Goal: Task Accomplishment & Management: Use online tool/utility

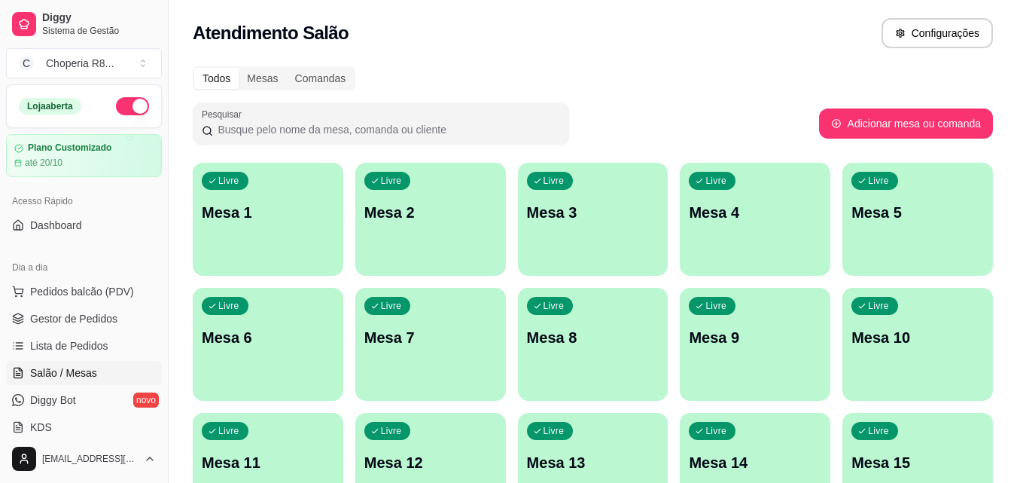
click at [612, 250] on div "Livre Mesa 3" at bounding box center [593, 210] width 151 height 95
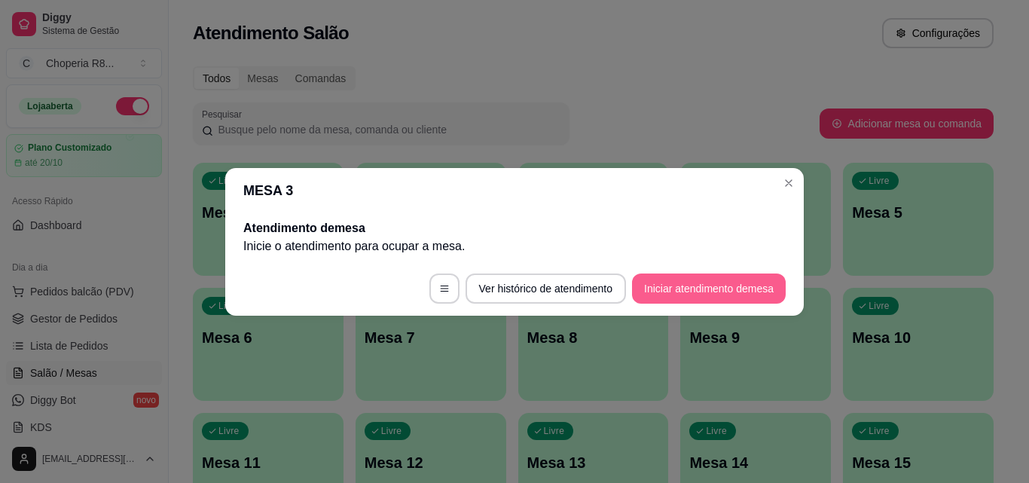
click at [723, 286] on button "Iniciar atendimento de mesa" at bounding box center [709, 288] width 154 height 30
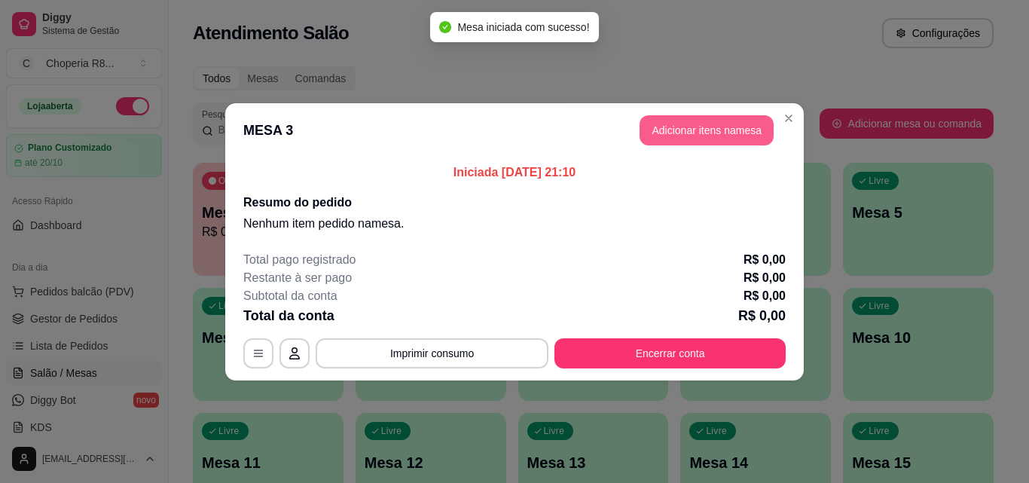
click at [667, 130] on button "Adicionar itens na mesa" at bounding box center [706, 130] width 134 height 30
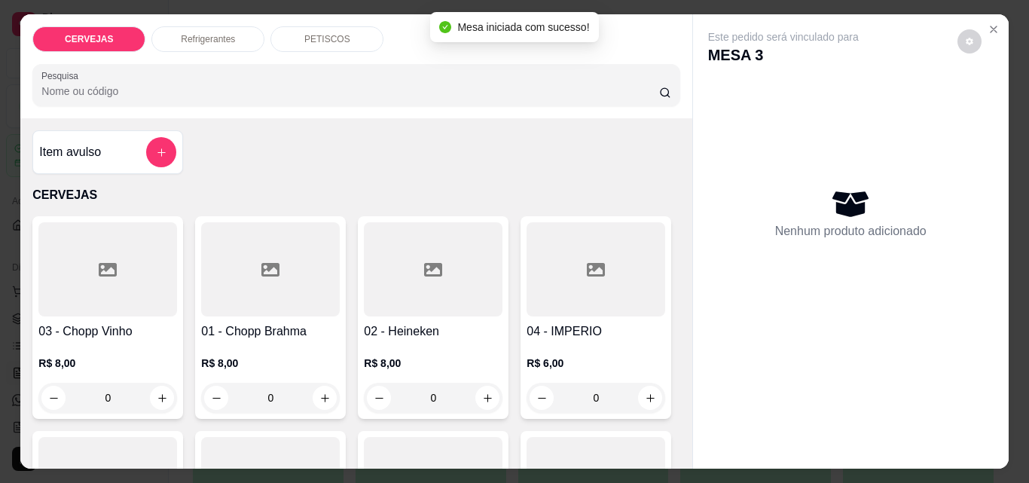
drag, startPoint x: 266, startPoint y: 377, endPoint x: 242, endPoint y: 386, distance: 25.7
click at [242, 386] on input "0" at bounding box center [270, 398] width 84 height 30
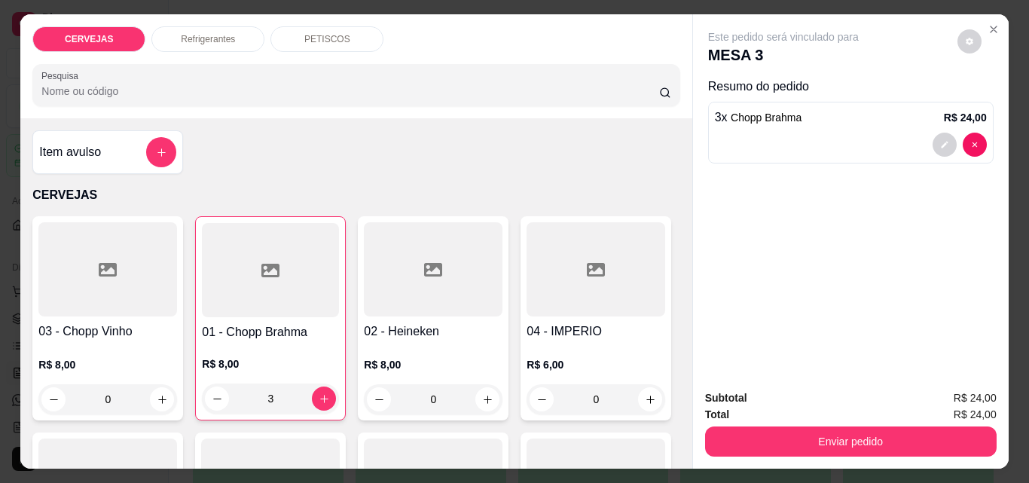
type input "3"
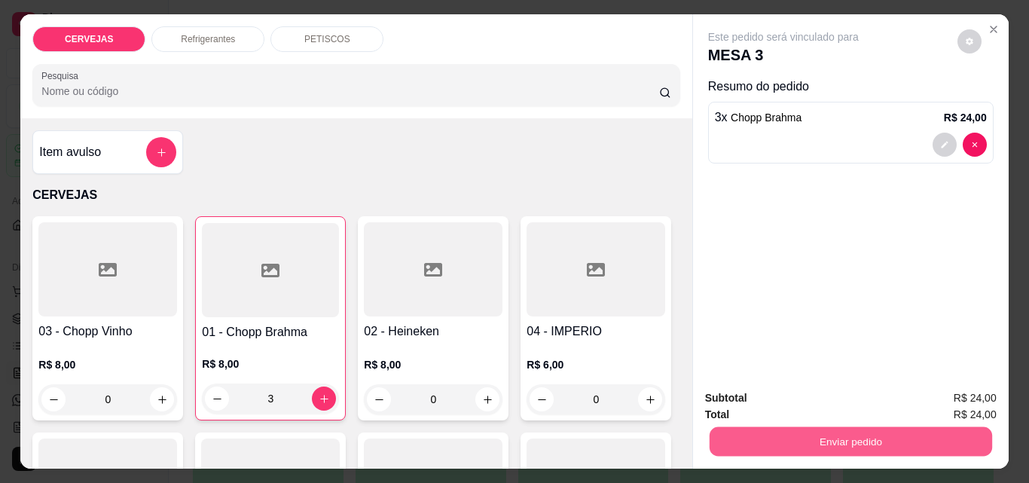
click at [736, 444] on button "Enviar pedido" at bounding box center [850, 440] width 282 height 29
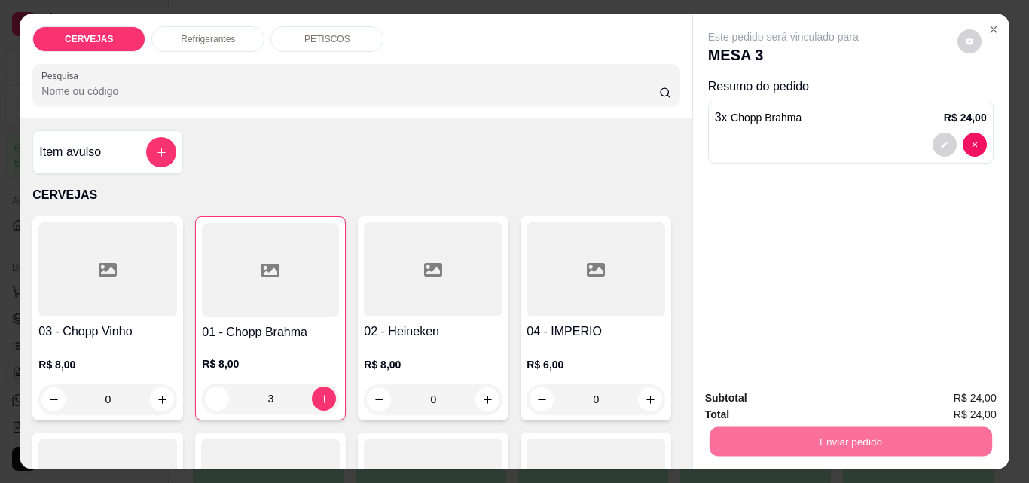
click at [948, 398] on button "Enviar pedido" at bounding box center [957, 398] width 83 height 28
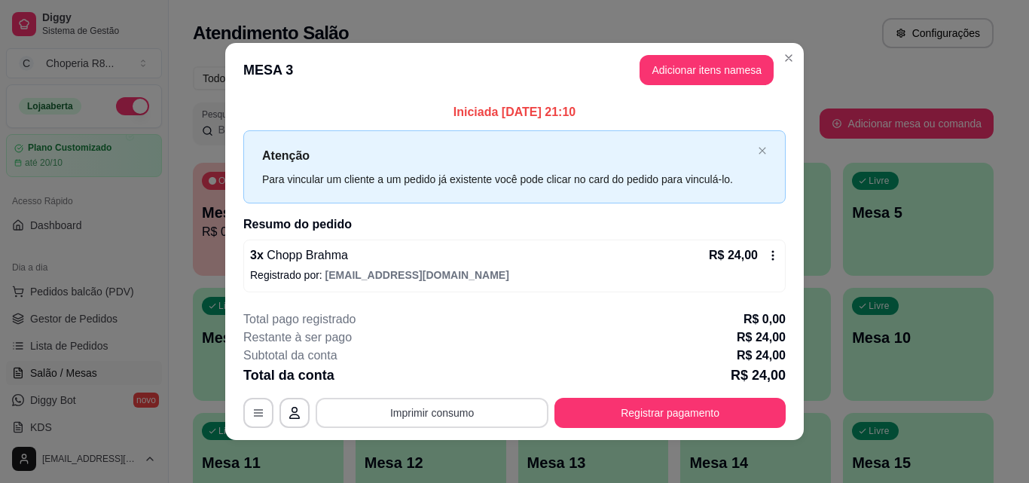
click at [474, 410] on button "Imprimir consumo" at bounding box center [432, 413] width 233 height 30
click at [444, 381] on button "IMPRESSORA" at bounding box center [431, 378] width 109 height 24
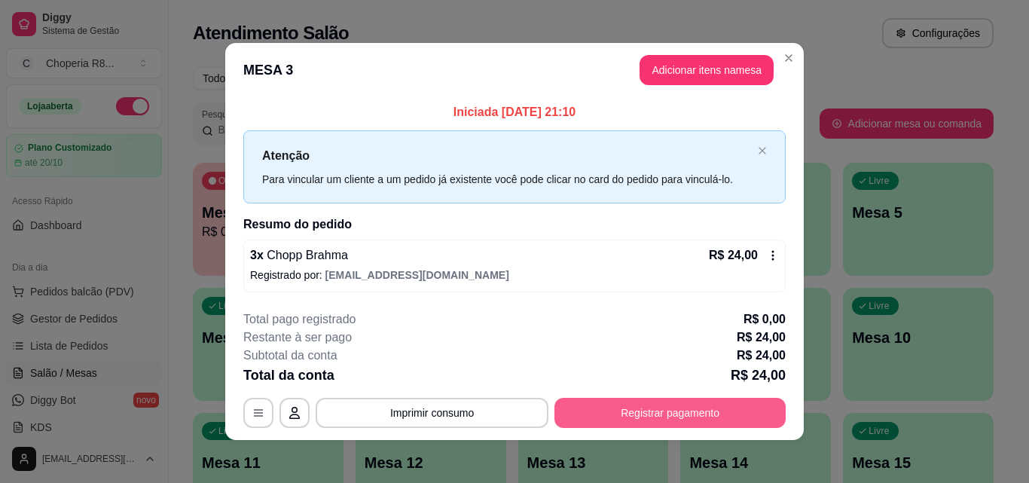
click at [621, 410] on button "Registrar pagamento" at bounding box center [669, 413] width 231 height 30
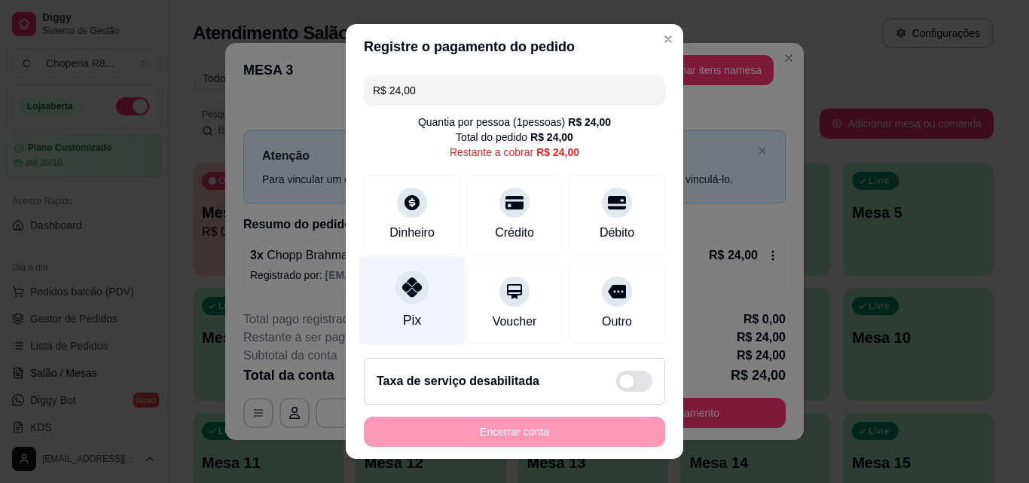
click at [405, 325] on div "Pix" at bounding box center [412, 320] width 18 height 20
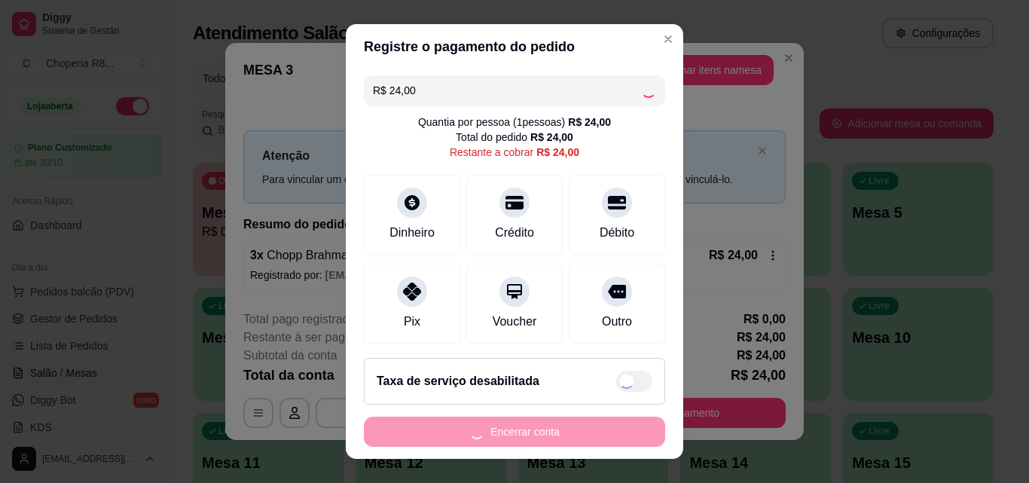
type input "R$ 0,00"
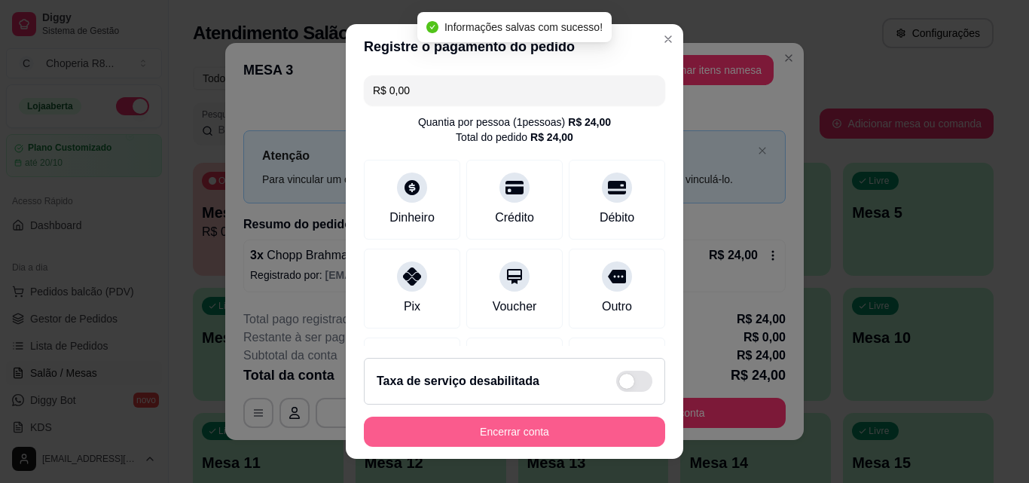
click at [535, 425] on button "Encerrar conta" at bounding box center [514, 431] width 301 height 30
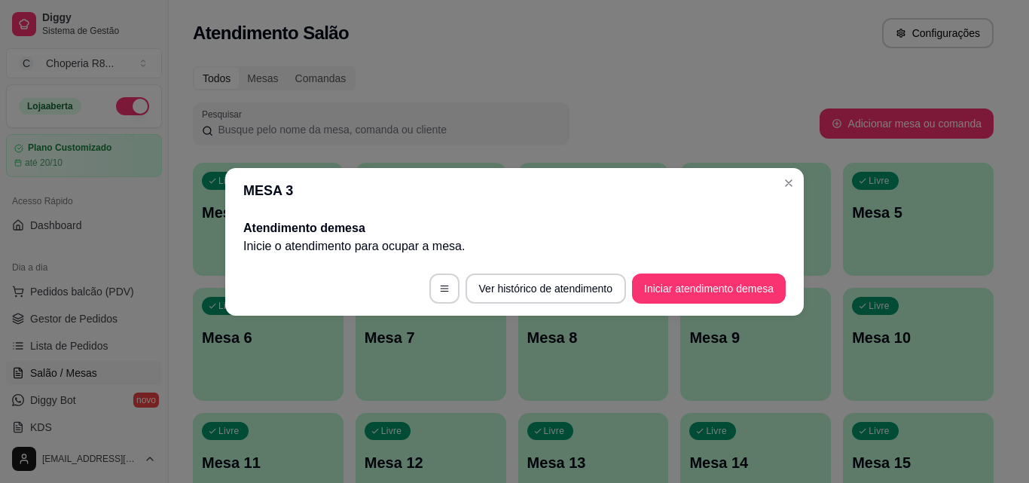
click at [792, 169] on header "MESA 3" at bounding box center [514, 190] width 578 height 45
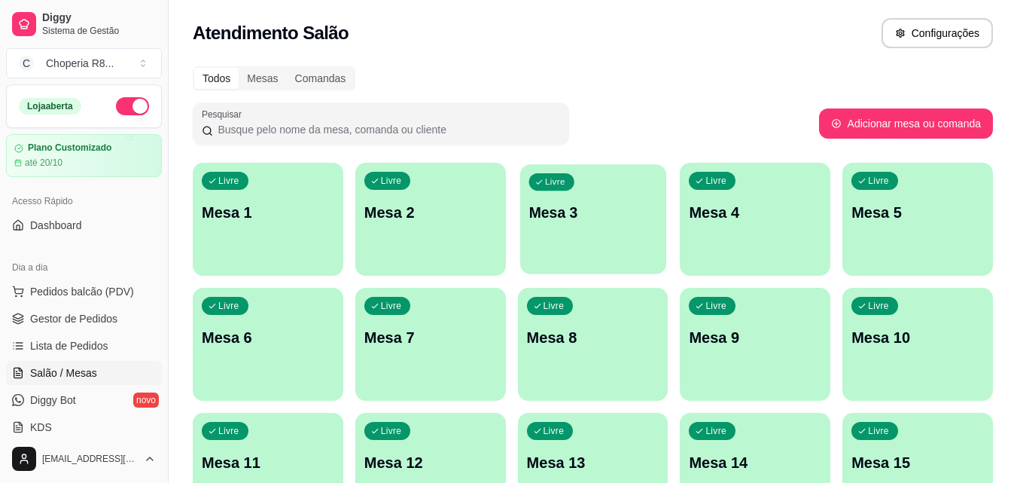
click at [549, 215] on p "Mesa 3" at bounding box center [593, 213] width 129 height 20
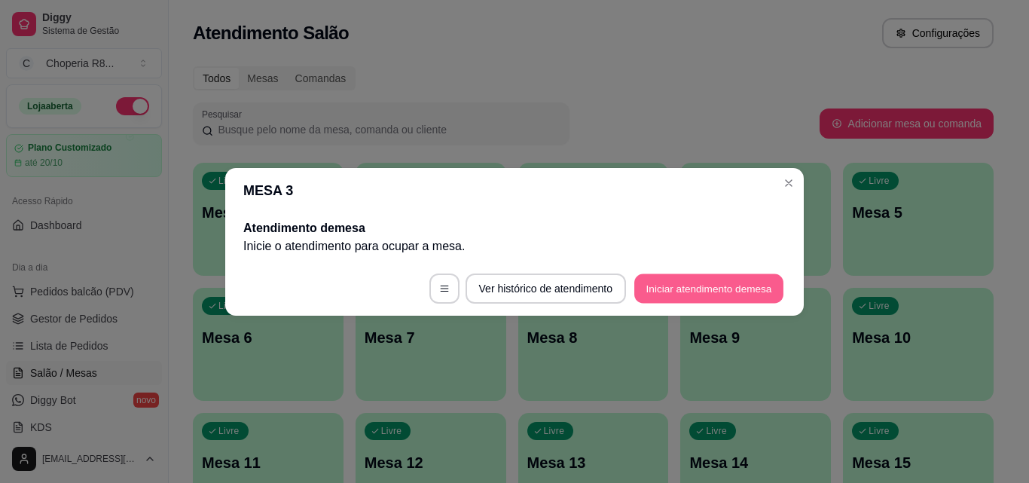
click at [757, 294] on button "Iniciar atendimento de mesa" at bounding box center [708, 287] width 149 height 29
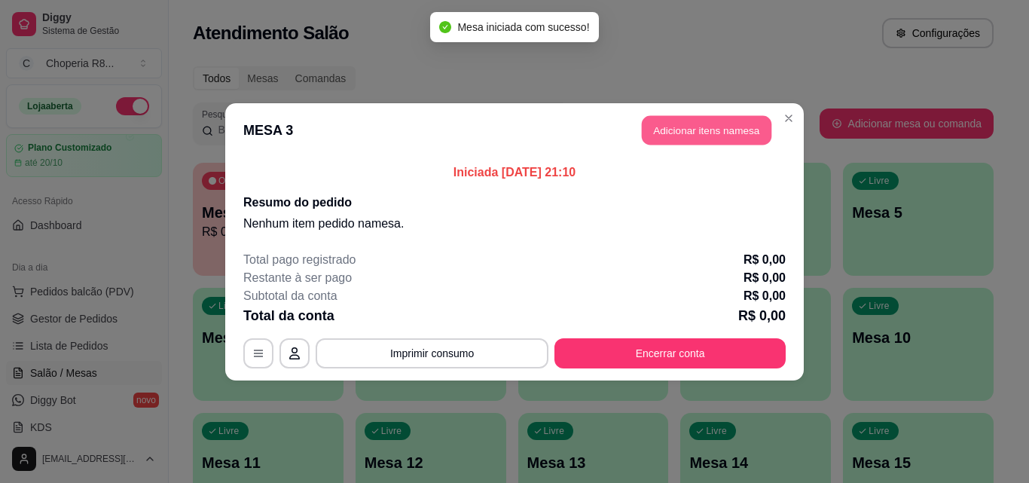
click at [723, 137] on button "Adicionar itens na mesa" at bounding box center [707, 129] width 130 height 29
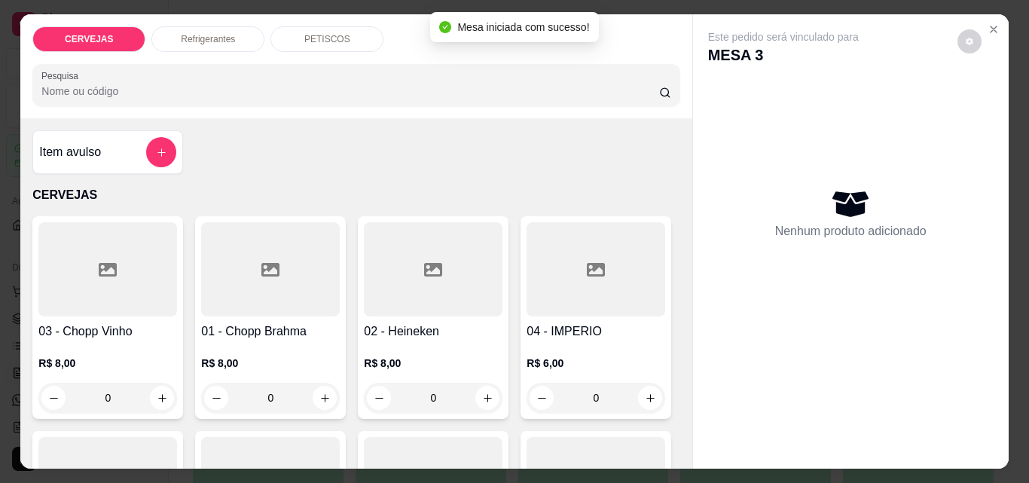
drag, startPoint x: 288, startPoint y: 404, endPoint x: 207, endPoint y: 401, distance: 80.6
click at [255, 401] on input "0" at bounding box center [270, 398] width 84 height 30
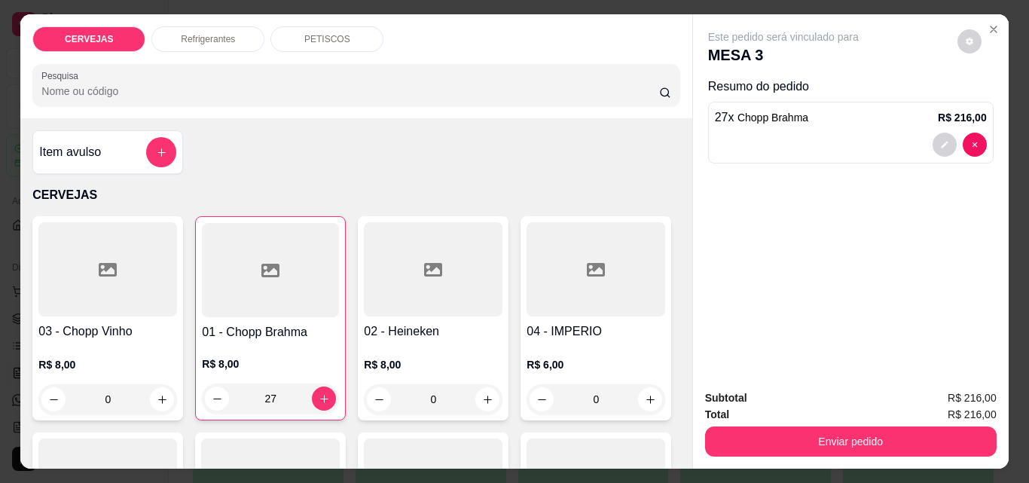
type input "27"
click at [781, 423] on div "Enviar pedido" at bounding box center [850, 440] width 291 height 34
click at [783, 426] on button "Enviar pedido" at bounding box center [850, 441] width 291 height 30
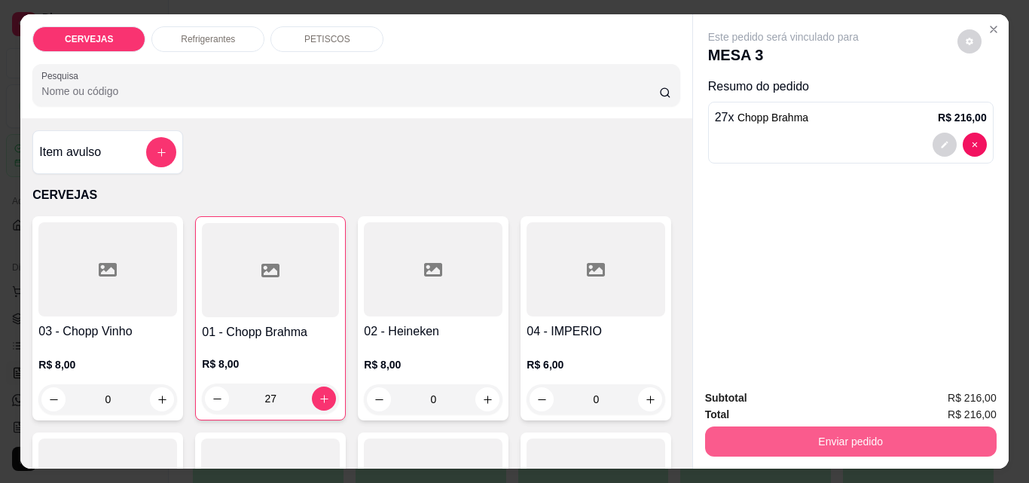
click at [847, 426] on button "Enviar pedido" at bounding box center [850, 441] width 291 height 30
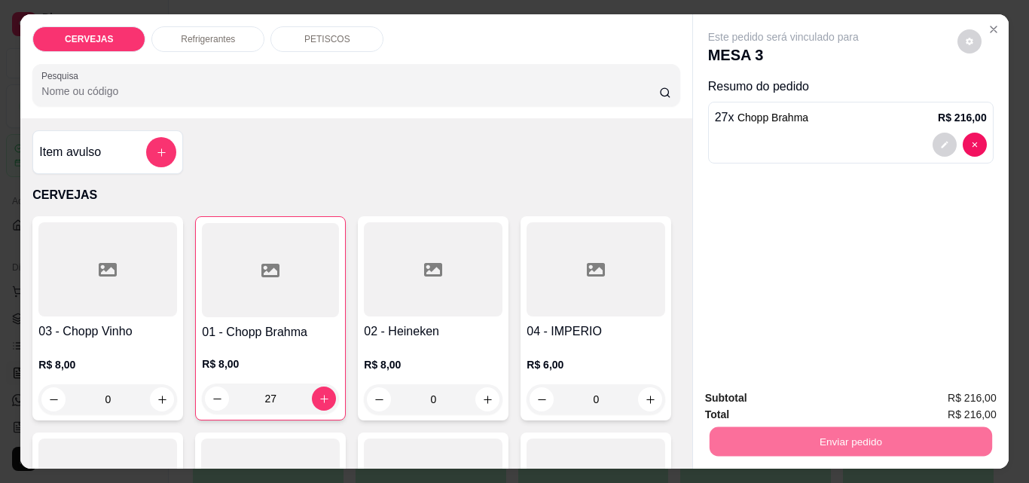
click at [945, 393] on button "Enviar pedido" at bounding box center [957, 398] width 83 height 28
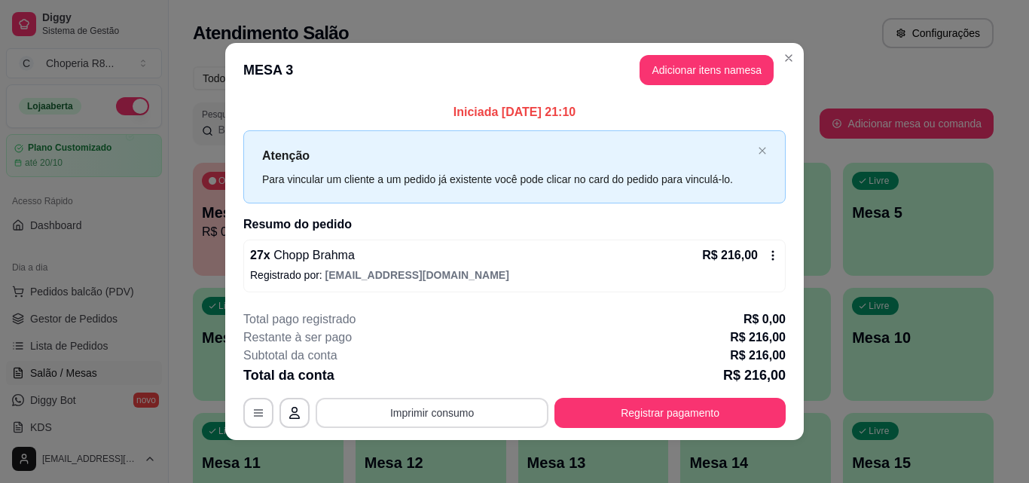
click at [477, 418] on button "Imprimir consumo" at bounding box center [432, 413] width 233 height 30
click at [450, 384] on button "IMPRESSORA" at bounding box center [430, 377] width 105 height 23
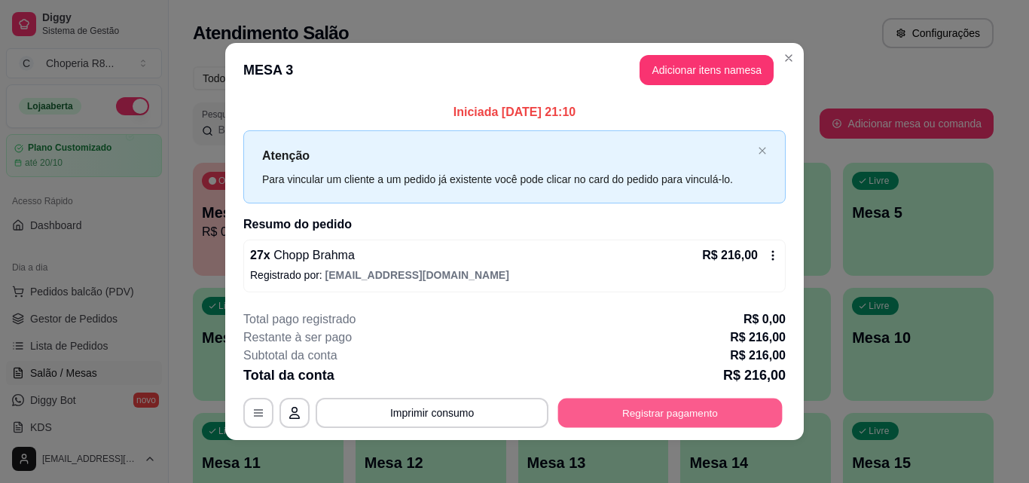
click at [620, 411] on button "Registrar pagamento" at bounding box center [670, 412] width 224 height 29
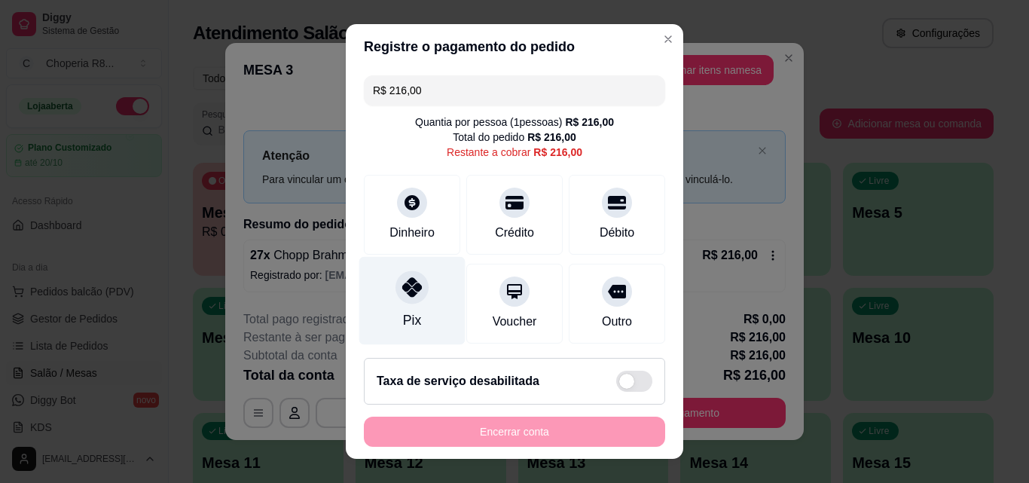
click at [392, 312] on div "Pix" at bounding box center [412, 301] width 106 height 88
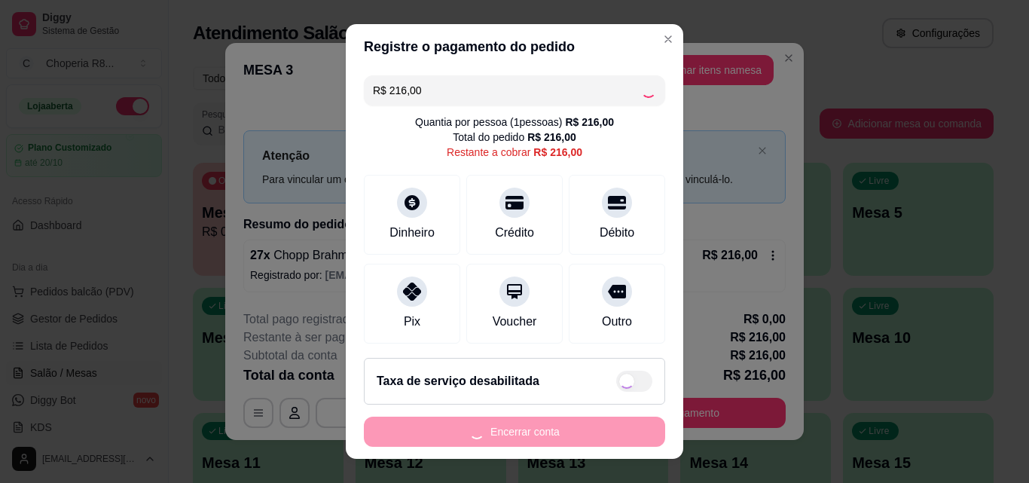
type input "R$ 0,00"
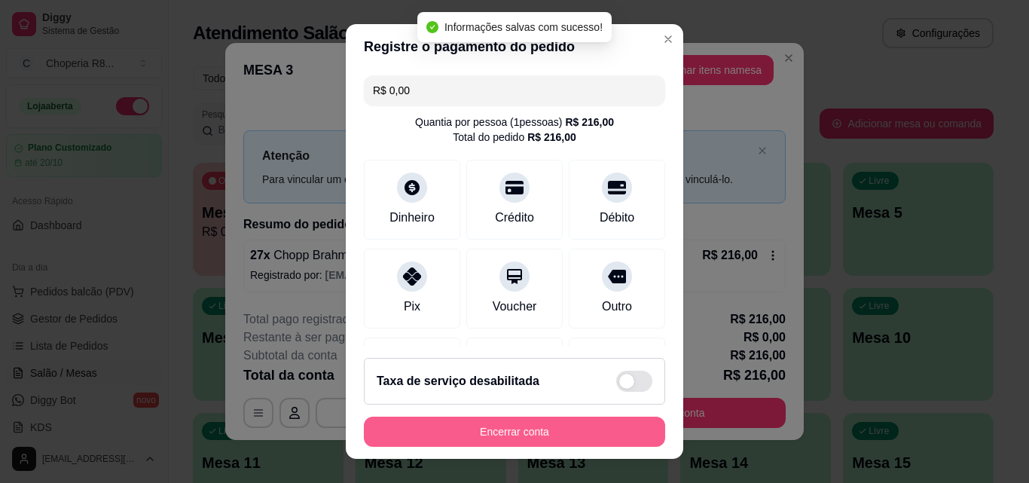
click at [502, 435] on button "Encerrar conta" at bounding box center [514, 431] width 301 height 30
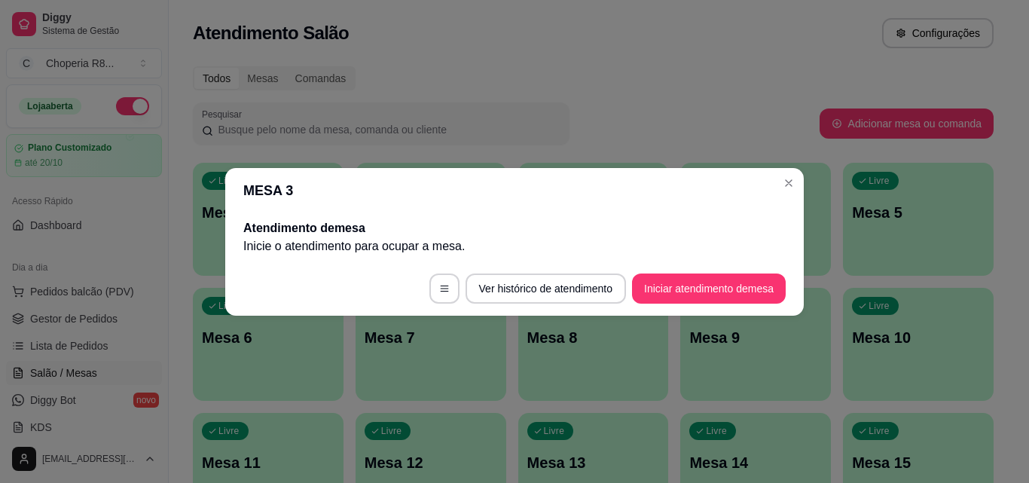
click at [788, 195] on header "MESA 3" at bounding box center [514, 190] width 578 height 45
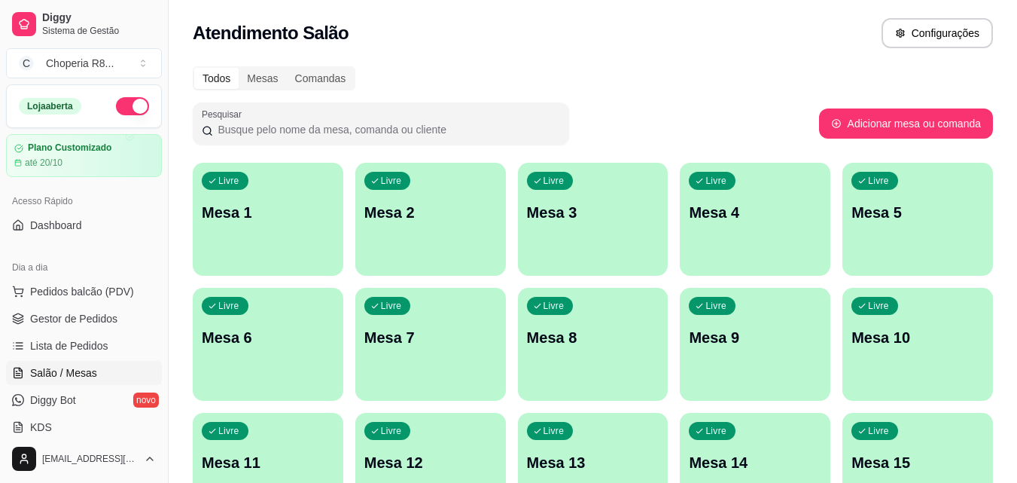
click at [462, 218] on p "Mesa 2" at bounding box center [431, 212] width 133 height 21
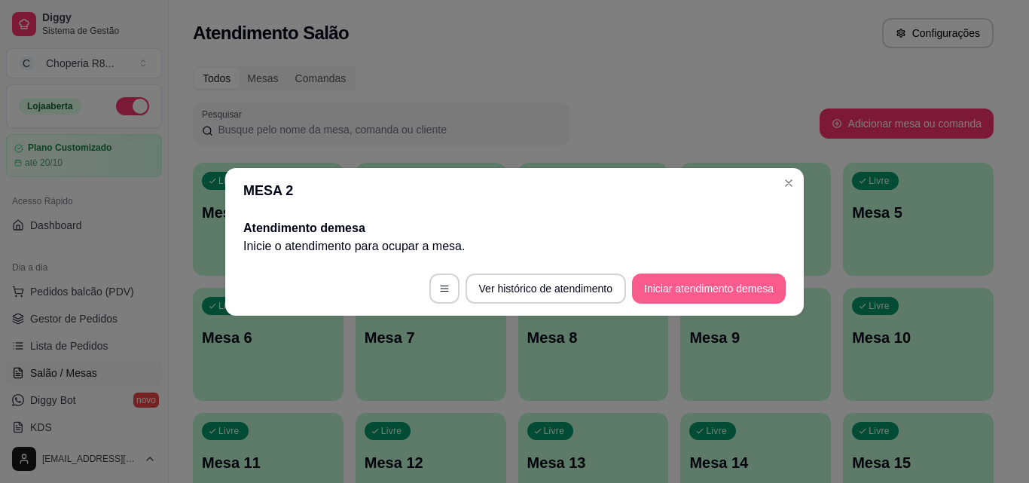
click at [711, 284] on button "Iniciar atendimento de mesa" at bounding box center [709, 288] width 154 height 30
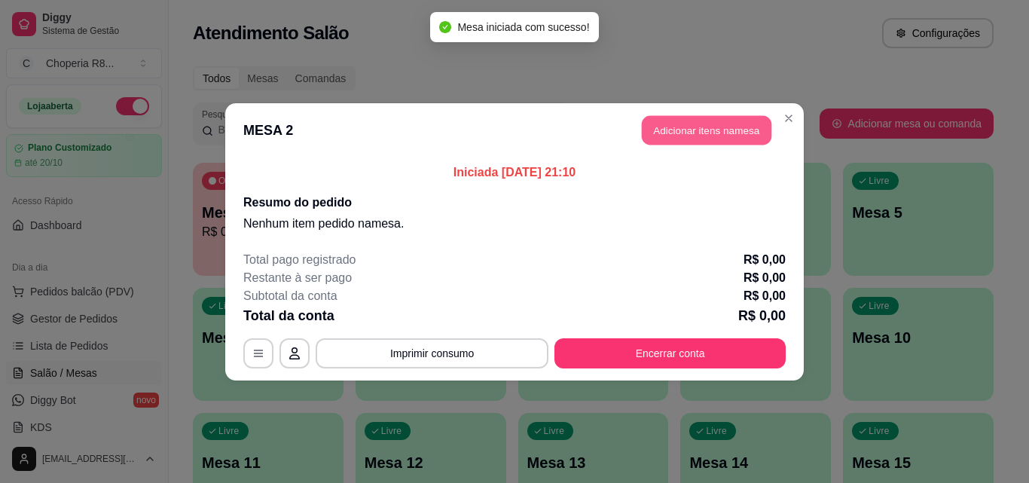
click at [716, 126] on button "Adicionar itens na mesa" at bounding box center [707, 129] width 130 height 29
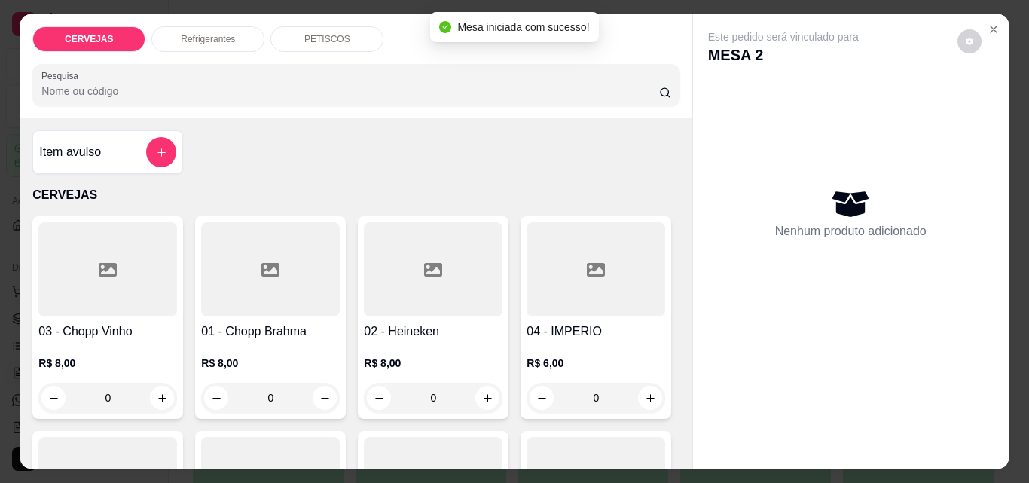
click at [230, 409] on div "01 - Chopp Brahma R$ 8,00 0" at bounding box center [270, 317] width 151 height 203
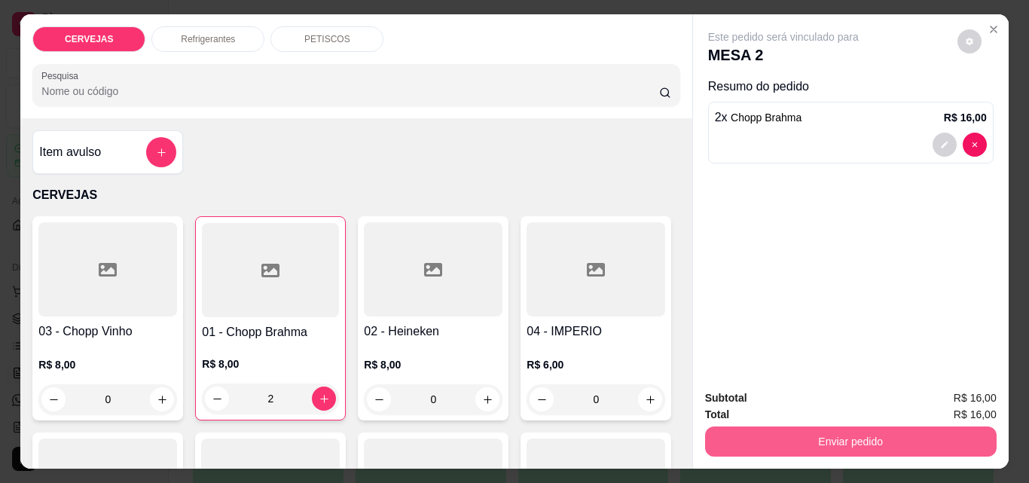
type input "2"
click at [787, 433] on button "Enviar pedido" at bounding box center [850, 440] width 282 height 29
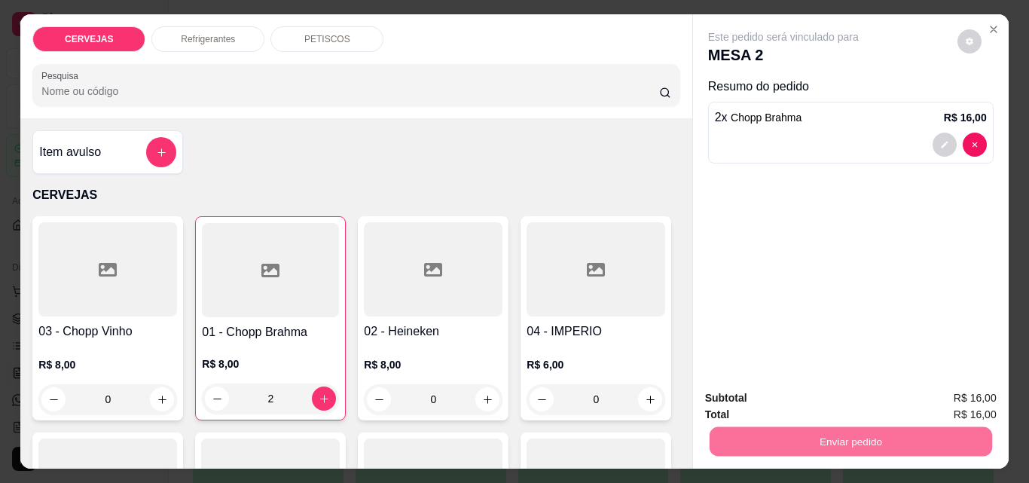
click at [945, 393] on button "Enviar pedido" at bounding box center [957, 398] width 83 height 28
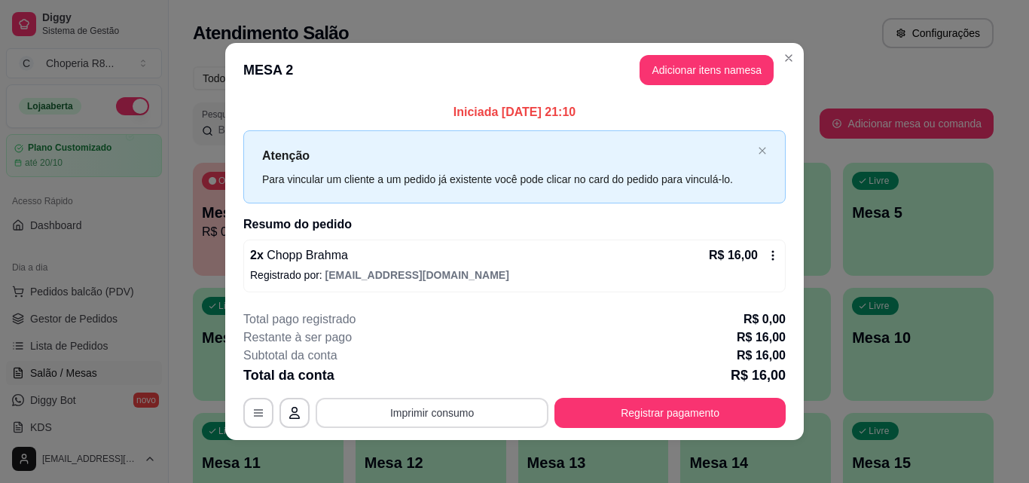
click at [489, 421] on button "Imprimir consumo" at bounding box center [432, 413] width 233 height 30
click at [424, 370] on button "IMPRESSORA" at bounding box center [430, 377] width 105 height 23
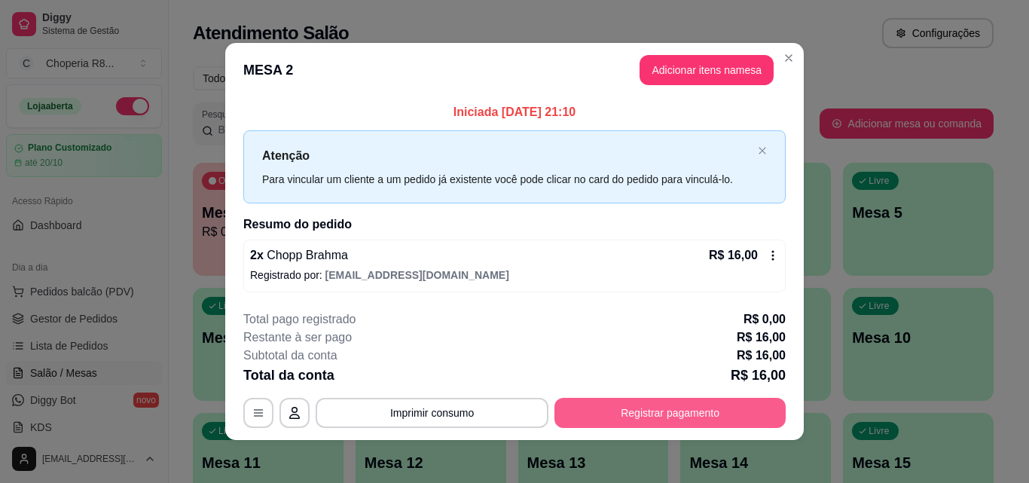
click at [609, 416] on button "Registrar pagamento" at bounding box center [669, 413] width 231 height 30
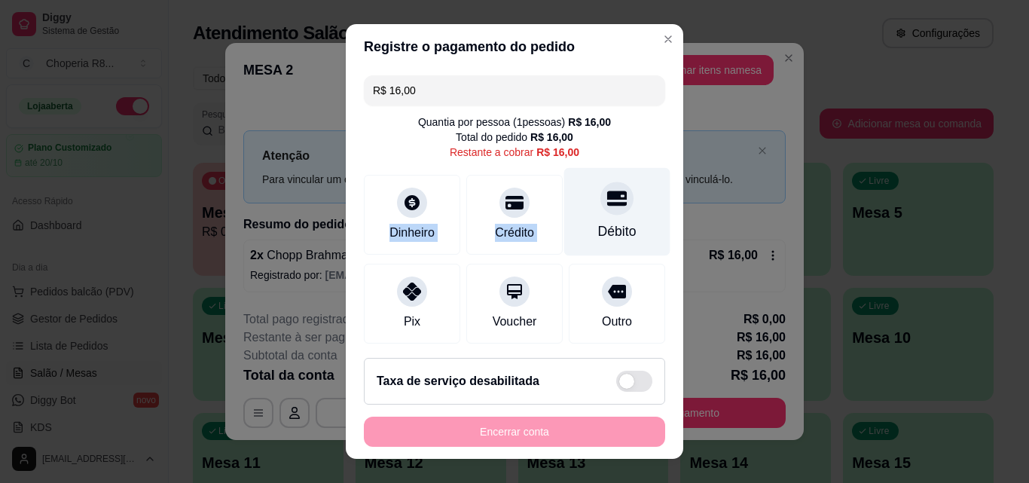
drag, startPoint x: 407, startPoint y: 208, endPoint x: 582, endPoint y: 225, distance: 176.3
click at [569, 234] on div "Dinheiro Crédito Débito" at bounding box center [514, 215] width 301 height 80
click at [598, 222] on div "Débito" at bounding box center [617, 231] width 38 height 20
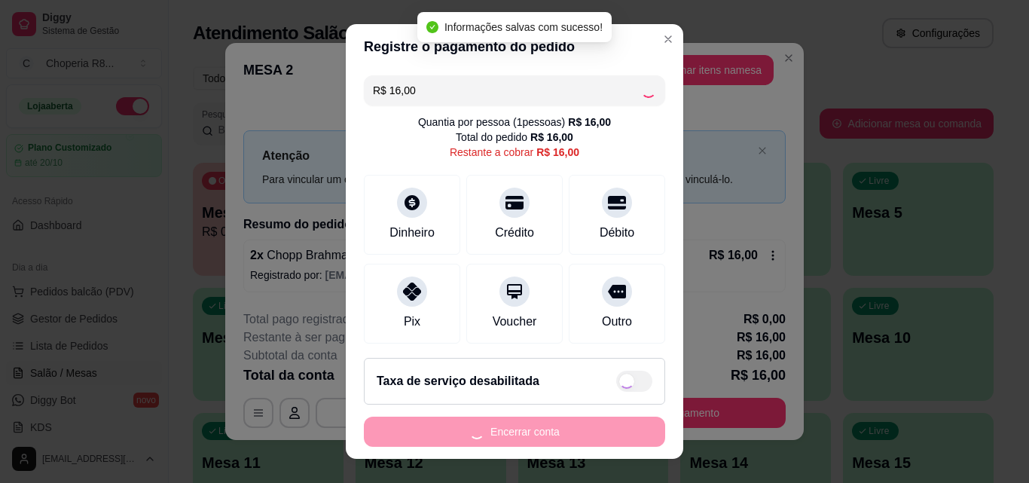
type input "R$ 0,00"
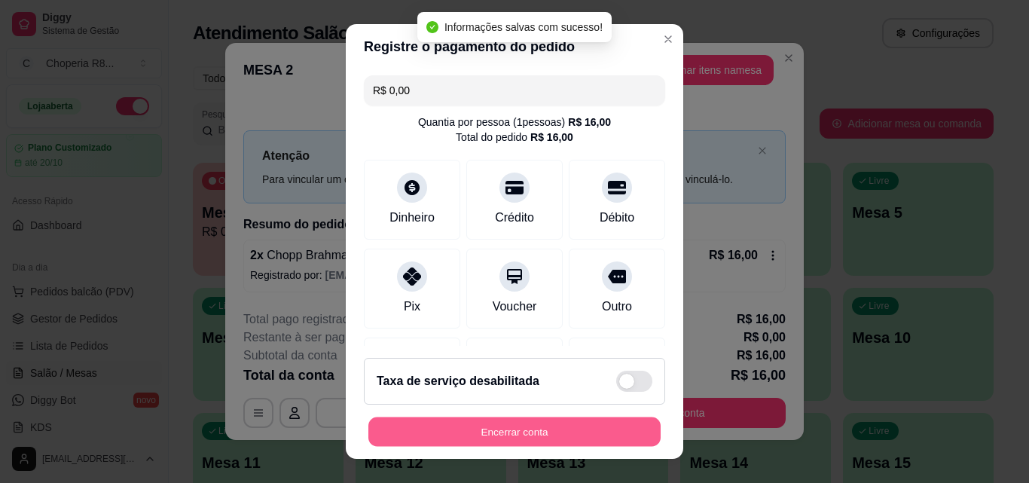
click at [572, 441] on button "Encerrar conta" at bounding box center [514, 431] width 292 height 29
